Goal: Task Accomplishment & Management: Use online tool/utility

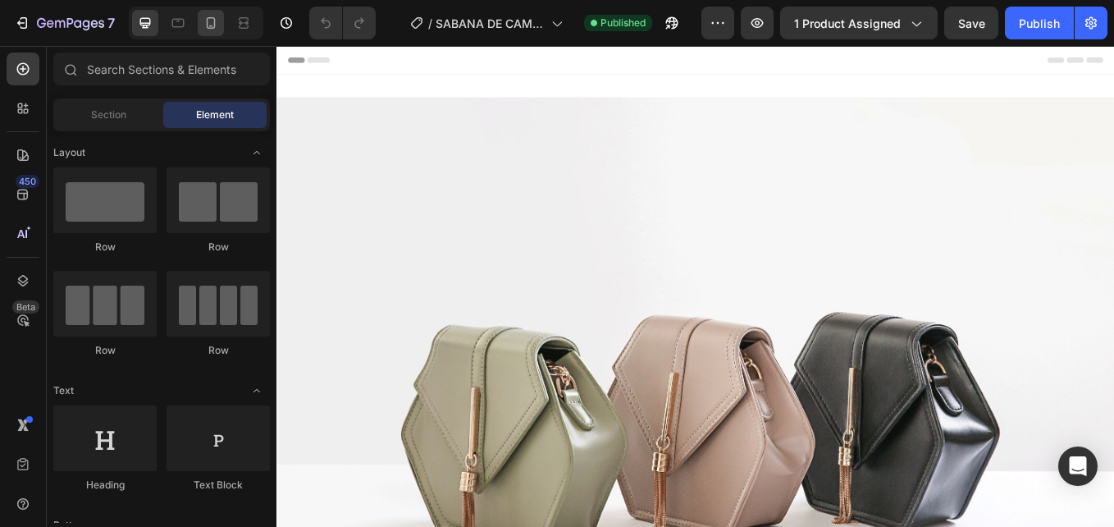
drag, startPoint x: 0, startPoint y: 0, endPoint x: 217, endPoint y: 25, distance: 218.1
click at [217, 25] on icon at bounding box center [211, 23] width 16 height 16
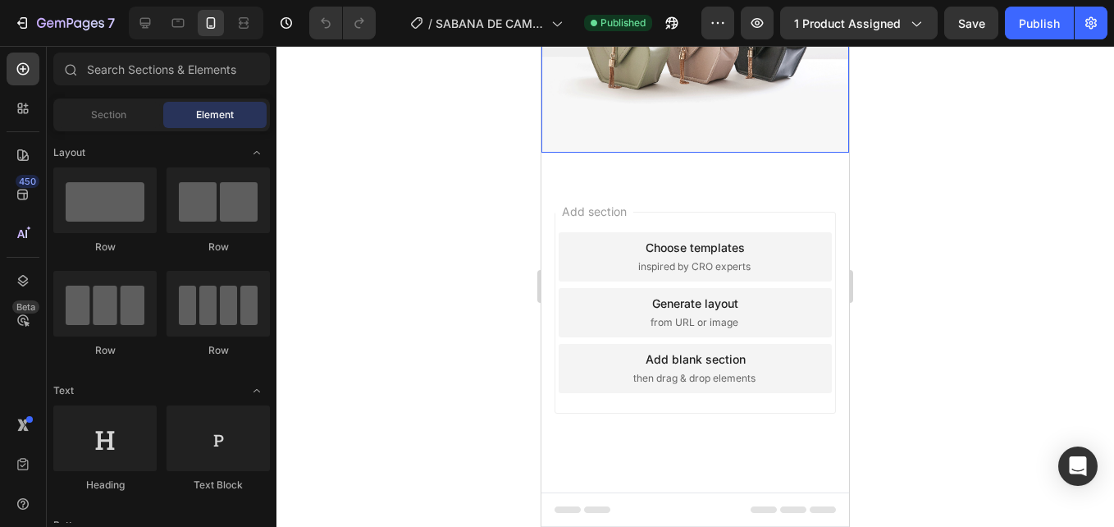
scroll to position [4185, 0]
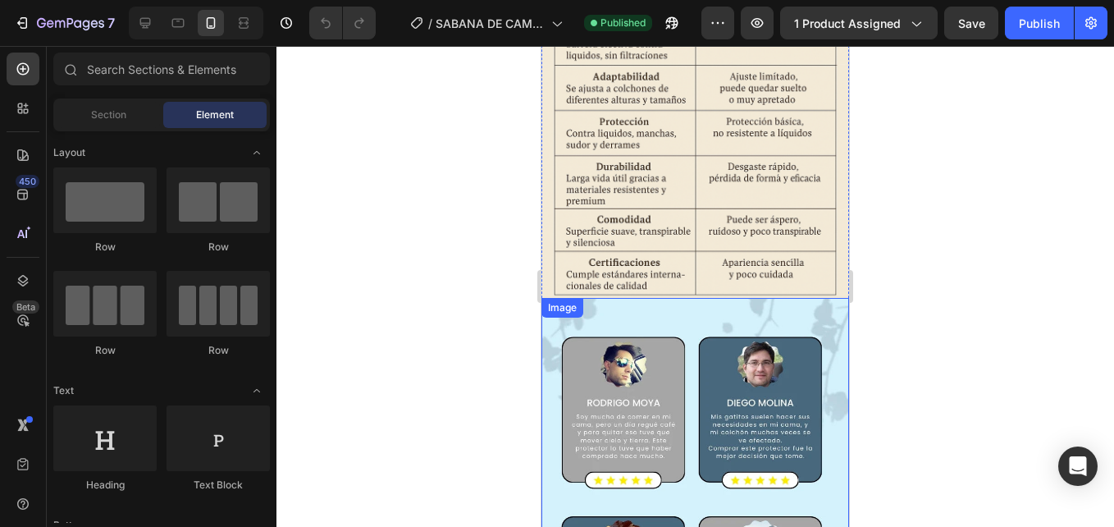
click at [695, 299] on img at bounding box center [696, 503] width 308 height 410
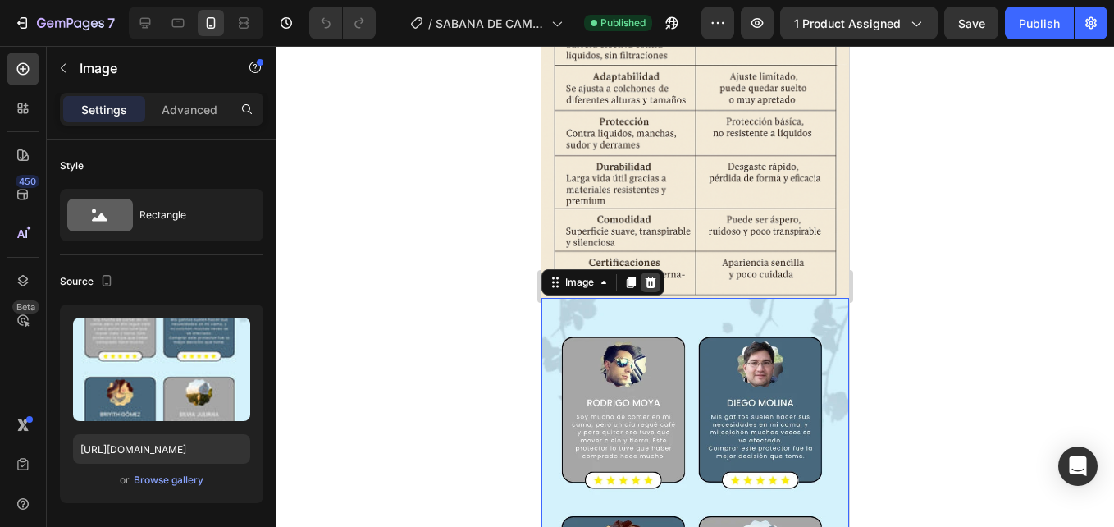
click at [650, 277] on icon at bounding box center [651, 282] width 11 height 11
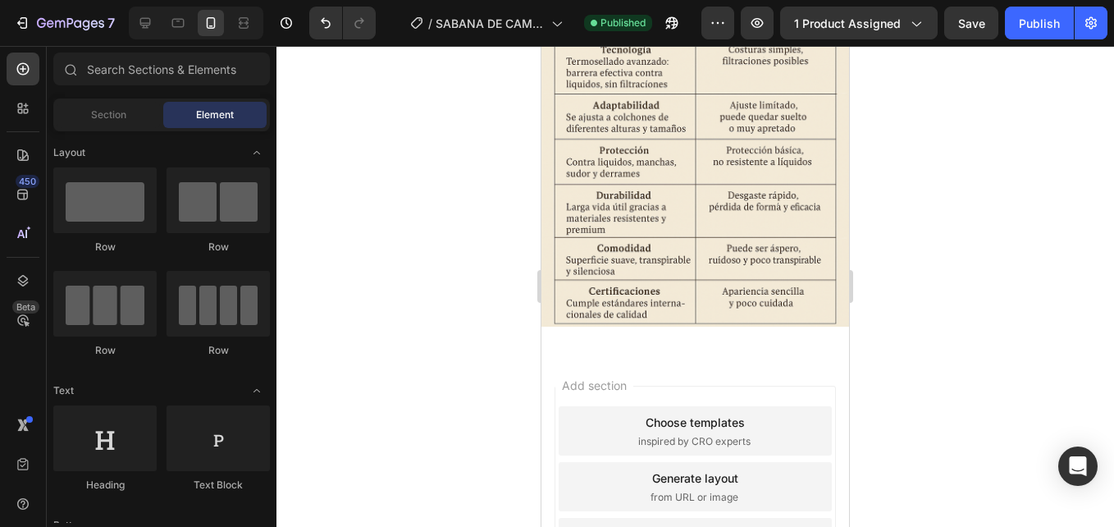
scroll to position [3911, 0]
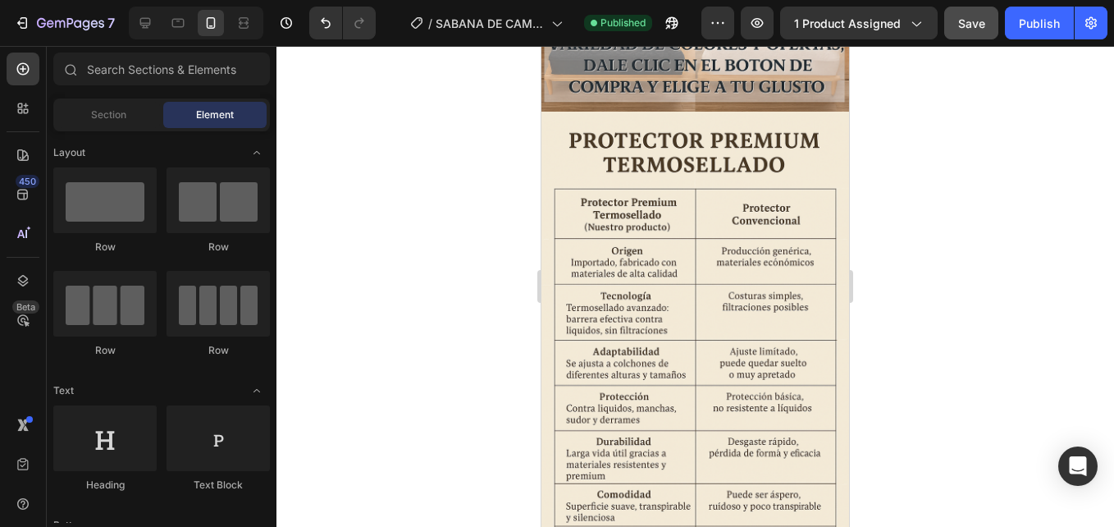
click at [968, 30] on span "Save" at bounding box center [972, 23] width 27 height 14
click at [1030, 30] on div "Publish" at bounding box center [1039, 23] width 41 height 17
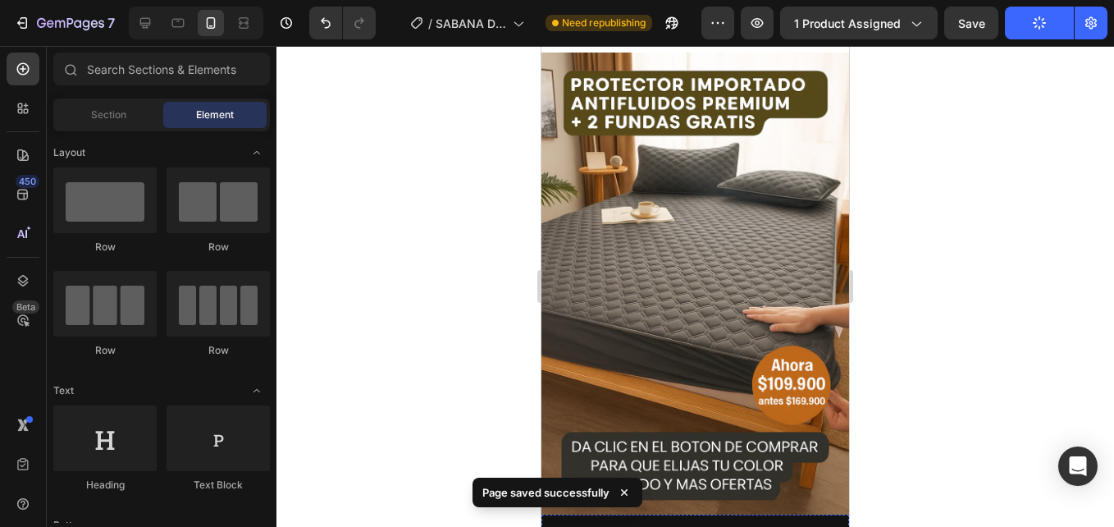
scroll to position [0, 0]
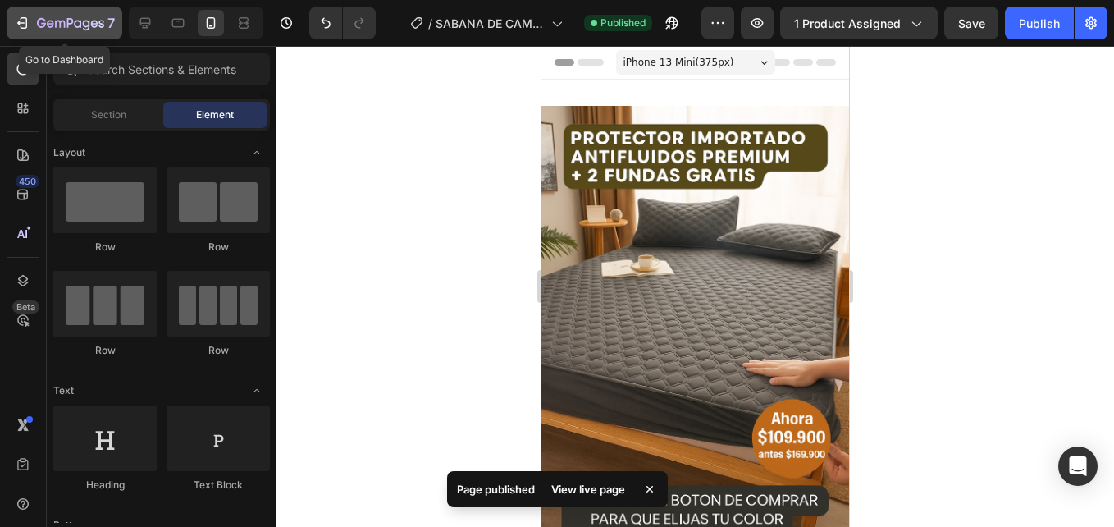
click at [25, 21] on icon "button" at bounding box center [22, 23] width 16 height 16
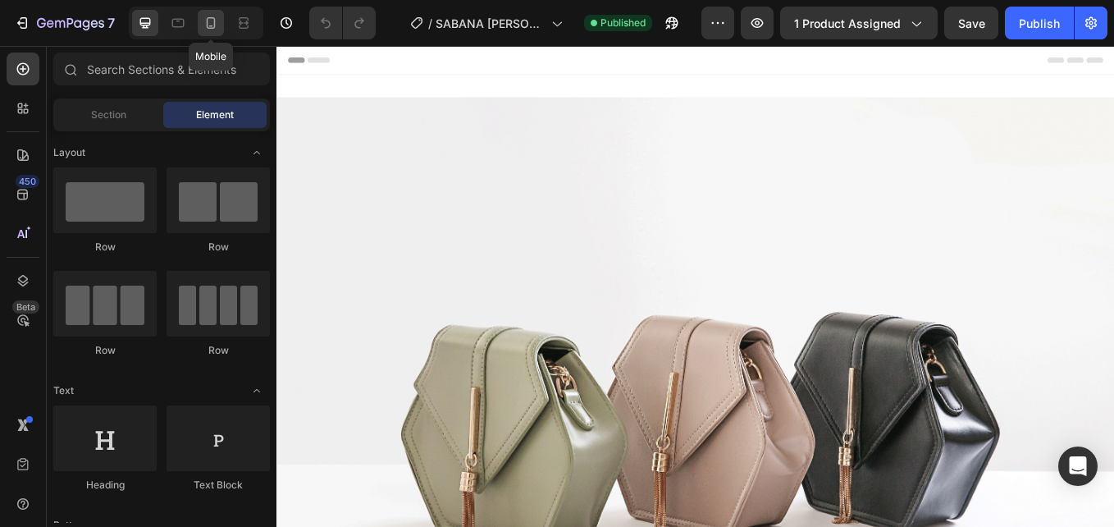
click at [213, 24] on icon at bounding box center [211, 23] width 16 height 16
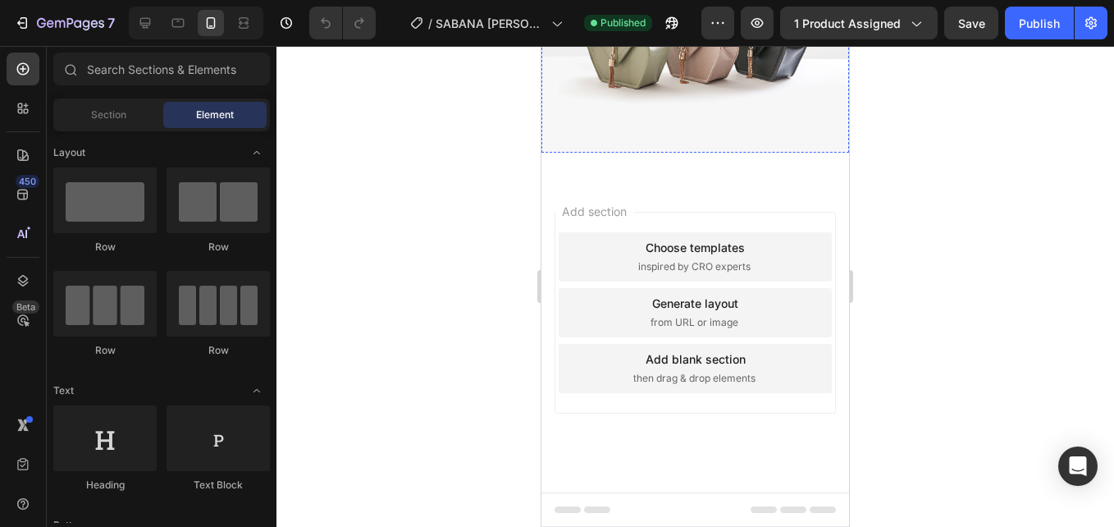
scroll to position [3706, 0]
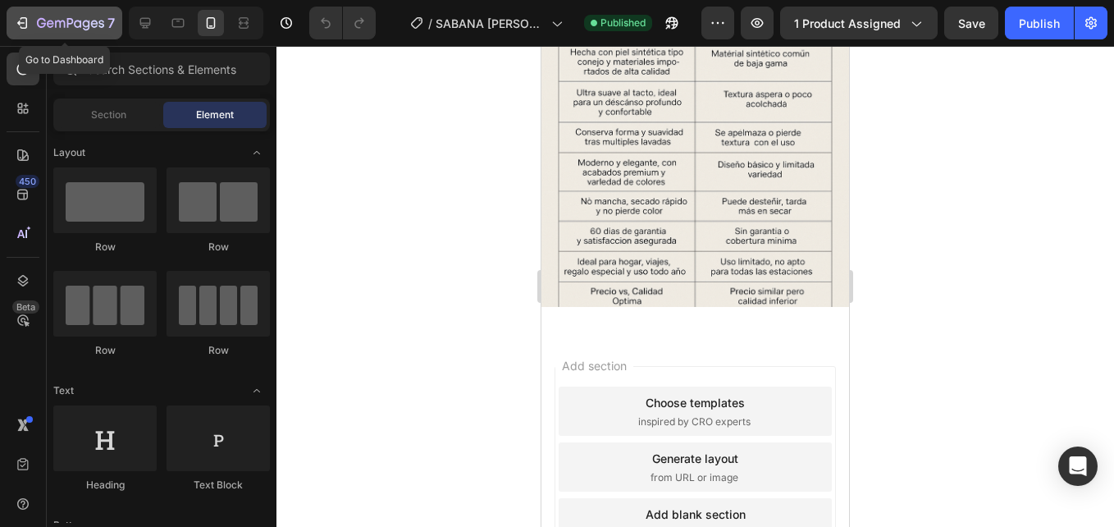
click at [48, 25] on icon "button" at bounding box center [50, 23] width 7 height 7
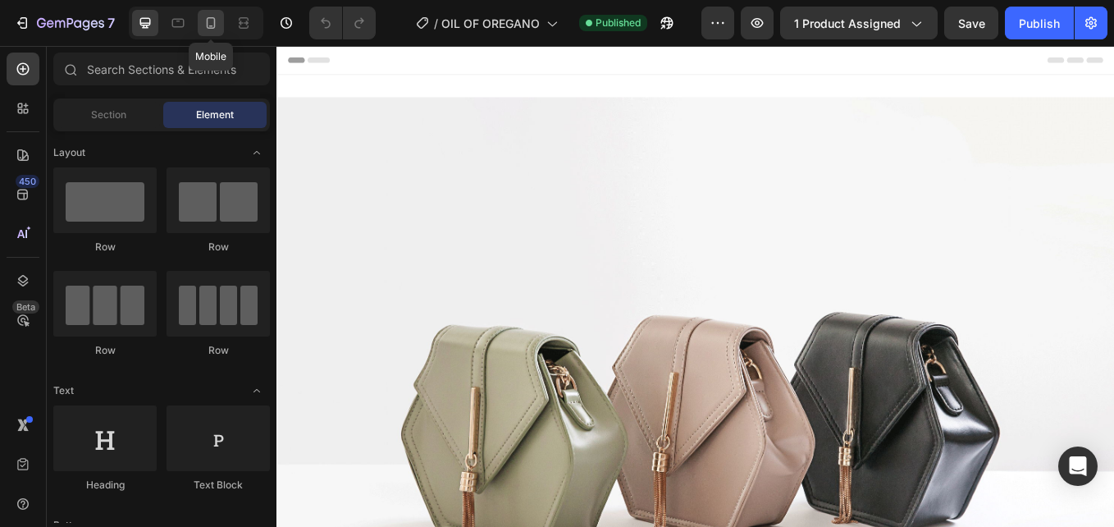
click at [215, 22] on icon at bounding box center [211, 23] width 16 height 16
